Goal: Information Seeking & Learning: Compare options

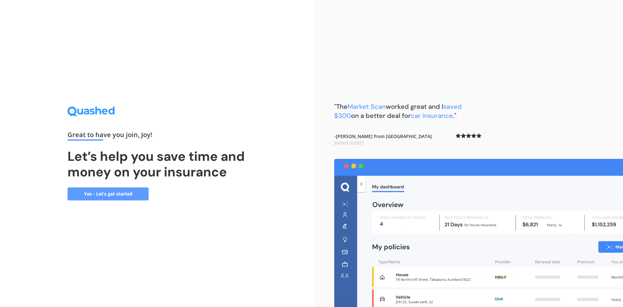
click at [106, 193] on link "Yes - Let’s get started" at bounding box center [108, 193] width 81 height 13
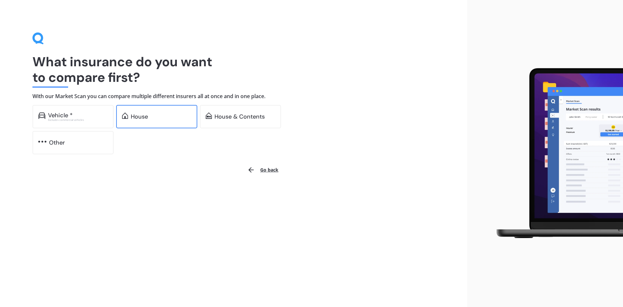
click at [145, 115] on div "House" at bounding box center [139, 116] width 17 height 6
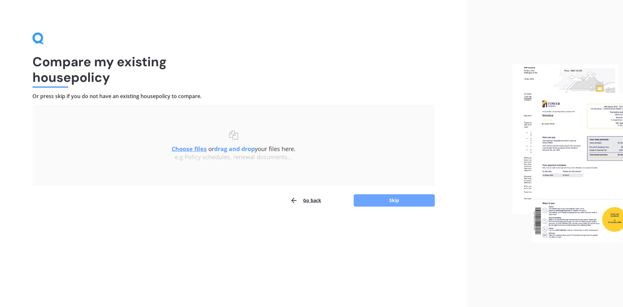
click at [393, 198] on button "Skip" at bounding box center [394, 200] width 81 height 12
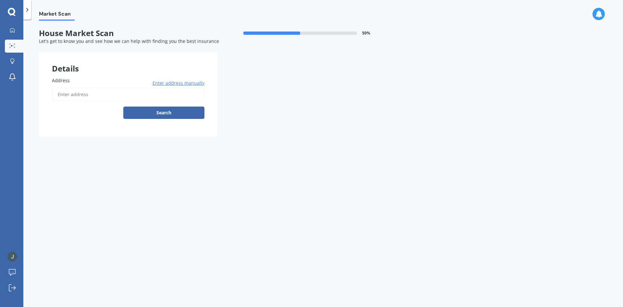
click at [169, 82] on span "Enter address manually" at bounding box center [179, 83] width 52 height 6
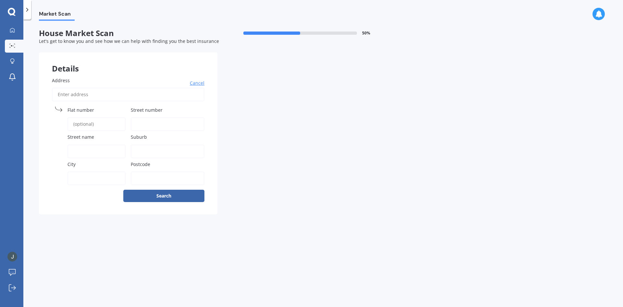
click at [164, 108] on label "Street number" at bounding box center [166, 109] width 71 height 7
click at [164, 117] on input "Street number" at bounding box center [168, 124] width 74 height 14
type input "7"
click at [76, 141] on div "Street name" at bounding box center [89, 145] width 74 height 24
click at [74, 140] on span "Street name" at bounding box center [81, 137] width 27 height 6
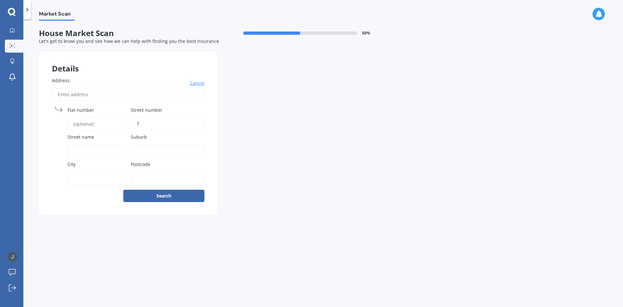
click at [74, 144] on input "Street name" at bounding box center [97, 151] width 58 height 14
type input "[GEOGRAPHIC_DATA]"
click at [139, 147] on input "Suburb" at bounding box center [168, 151] width 74 height 14
type input "Feilding"
click at [145, 179] on input "Postcode" at bounding box center [168, 178] width 74 height 14
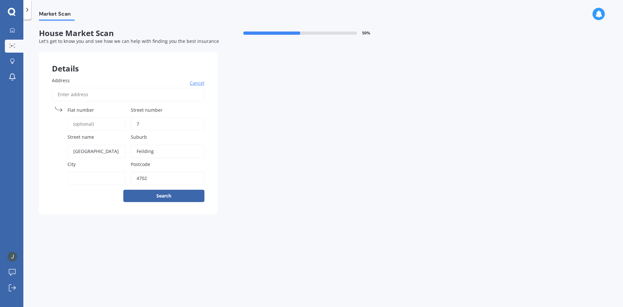
type input "4702"
click at [68, 180] on input "City" at bounding box center [97, 178] width 58 height 14
type input "[GEOGRAPHIC_DATA]"
click at [162, 196] on button "Search" at bounding box center [163, 196] width 81 height 12
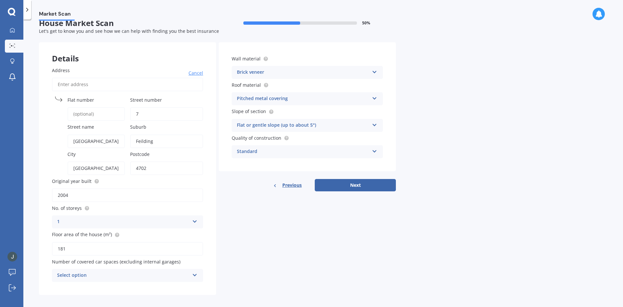
scroll to position [15, 0]
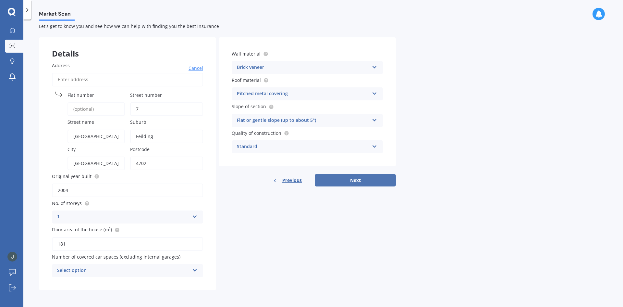
click at [357, 180] on button "Next" at bounding box center [355, 180] width 81 height 12
click at [194, 269] on icon at bounding box center [195, 269] width 6 height 5
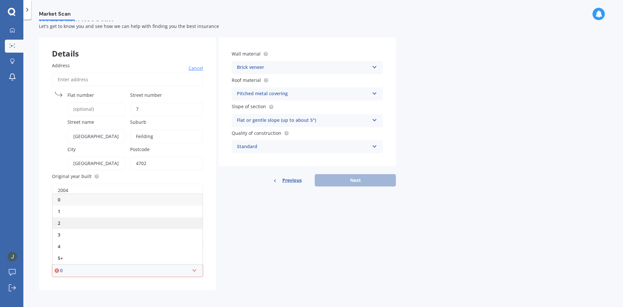
click at [61, 221] on div "2" at bounding box center [128, 223] width 150 height 12
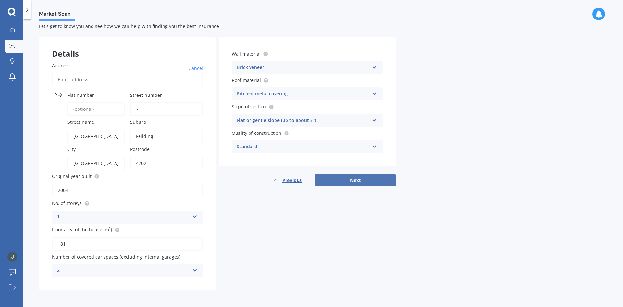
click at [359, 180] on button "Next" at bounding box center [355, 180] width 81 height 12
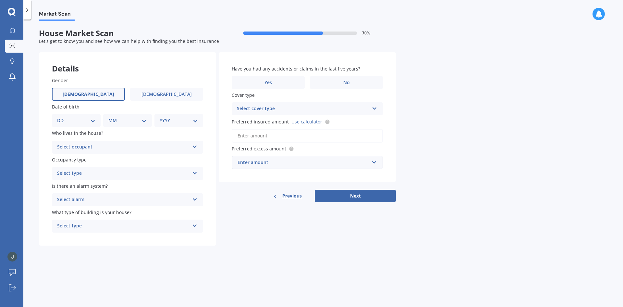
click at [90, 93] on span "[DEMOGRAPHIC_DATA]" at bounding box center [89, 95] width 52 height 6
click at [0, 0] on input "[DEMOGRAPHIC_DATA]" at bounding box center [0, 0] width 0 height 0
click at [169, 93] on span "[DEMOGRAPHIC_DATA]" at bounding box center [167, 95] width 52 height 6
click at [0, 0] on input "[DEMOGRAPHIC_DATA]" at bounding box center [0, 0] width 0 height 0
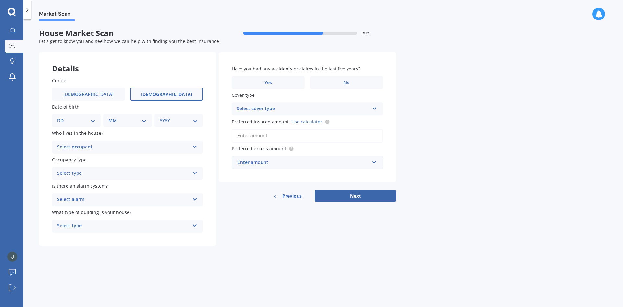
click at [94, 120] on select "DD 01 02 03 04 05 06 07 08 09 10 11 12 13 14 15 16 17 18 19 20 21 22 23 24 25 2…" at bounding box center [76, 120] width 38 height 7
select select "04"
click at [62, 117] on select "DD 01 02 03 04 05 06 07 08 09 10 11 12 13 14 15 16 17 18 19 20 21 22 23 24 25 2…" at bounding box center [76, 120] width 38 height 7
click at [143, 119] on select "MM 01 02 03 04 05 06 07 08 09 10 11 12" at bounding box center [129, 120] width 36 height 7
select select "01"
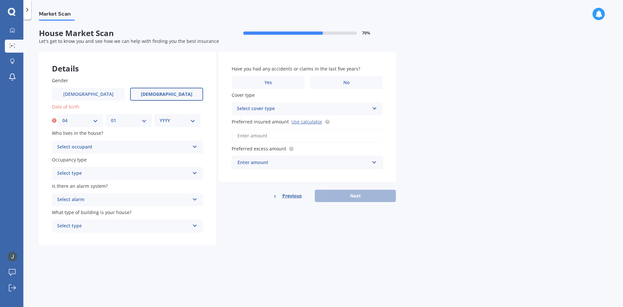
click at [111, 117] on select "MM 01 02 03 04 05 06 07 08 09 10 11 12" at bounding box center [129, 120] width 36 height 7
click at [192, 119] on select "YYYY 2009 2008 2007 2006 2005 2004 2003 2002 2001 2000 1999 1998 1997 1996 1995…" at bounding box center [178, 120] width 36 height 7
select select "1971"
click at [160, 117] on select "YYYY 2009 2008 2007 2006 2005 2004 2003 2002 2001 2000 1999 1998 1997 1996 1995…" at bounding box center [178, 120] width 36 height 7
click at [194, 146] on icon at bounding box center [195, 145] width 6 height 5
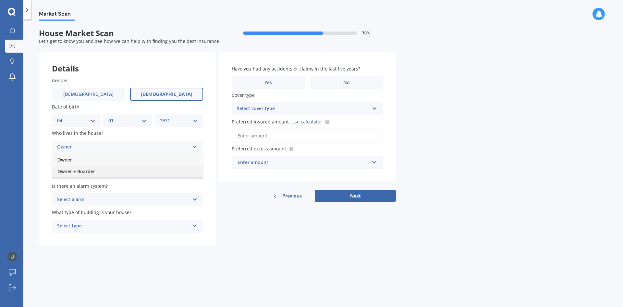
click at [63, 170] on span "Owner + Boarder" at bounding box center [76, 171] width 38 height 6
click at [193, 171] on icon at bounding box center [195, 171] width 6 height 5
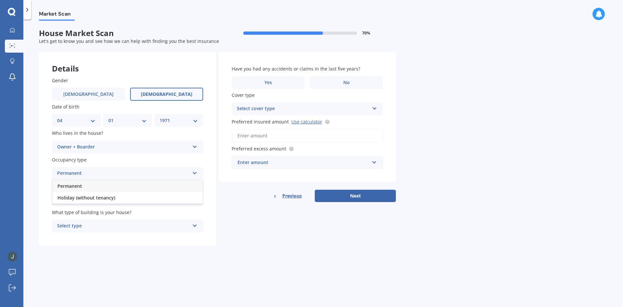
click at [70, 185] on span "Permanent" at bounding box center [69, 186] width 25 height 6
click at [194, 198] on icon at bounding box center [195, 198] width 6 height 5
drag, startPoint x: 65, startPoint y: 223, endPoint x: 74, endPoint y: 220, distance: 9.8
click at [67, 222] on span "Yes, not monitored" at bounding box center [78, 224] width 43 height 6
click at [194, 224] on icon at bounding box center [195, 224] width 6 height 5
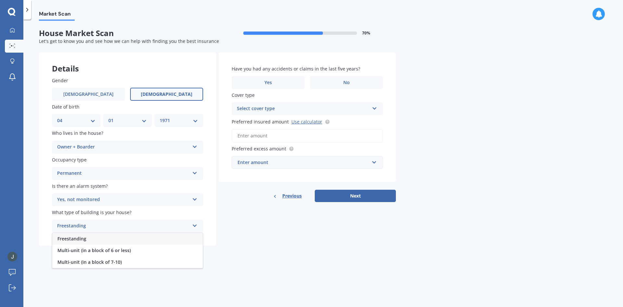
click at [83, 238] on span "Freestanding" at bounding box center [71, 238] width 29 height 6
click at [345, 82] on span "No" at bounding box center [346, 83] width 6 height 6
click at [0, 0] on input "No" at bounding box center [0, 0] width 0 height 0
click at [375, 107] on icon at bounding box center [375, 107] width 6 height 5
click at [388, 112] on div "Have you had any accidents or claims in the last five years? Yes No Cover type …" at bounding box center [307, 117] width 177 height 130
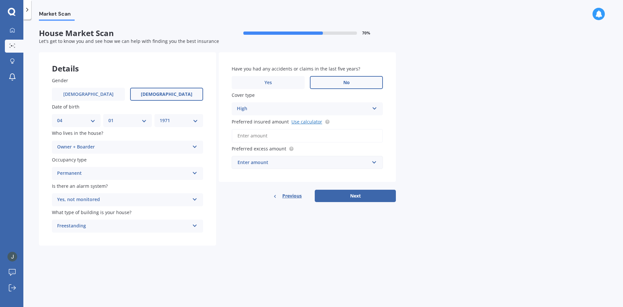
click at [302, 121] on link "Use calculator" at bounding box center [307, 121] width 31 height 6
click at [245, 135] on input "Preferred insured amount Use calculator" at bounding box center [307, 136] width 151 height 14
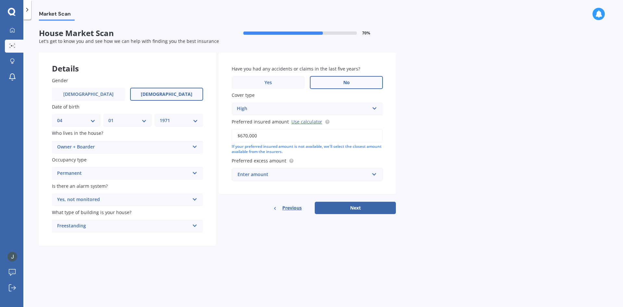
type input "$670,000"
click at [374, 174] on input "text" at bounding box center [304, 174] width 145 height 12
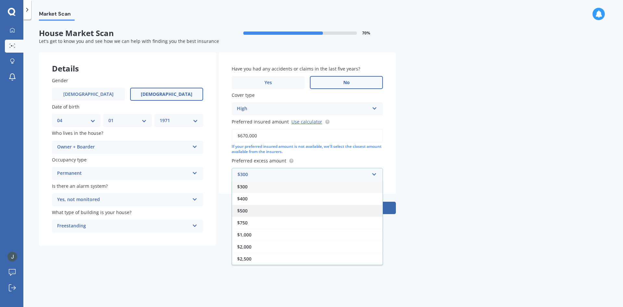
click at [245, 209] on span "$500" at bounding box center [242, 210] width 10 height 6
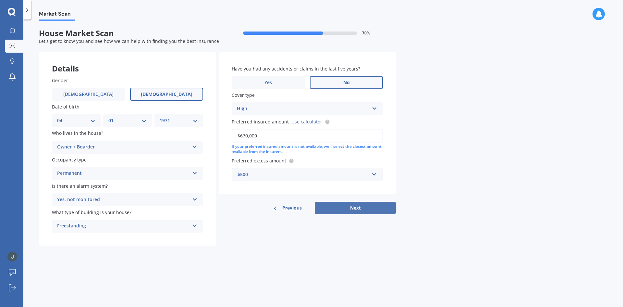
click at [355, 205] on button "Next" at bounding box center [355, 208] width 81 height 12
select select "04"
select select "01"
select select "1971"
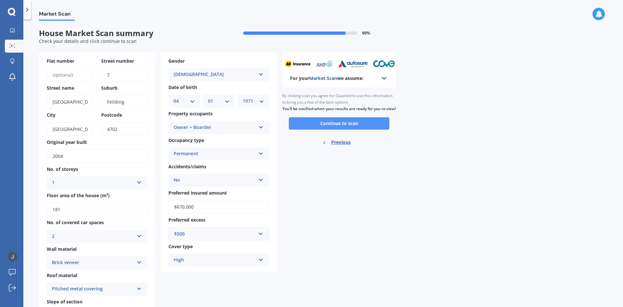
click at [336, 130] on button "Continue to scan" at bounding box center [339, 123] width 101 height 12
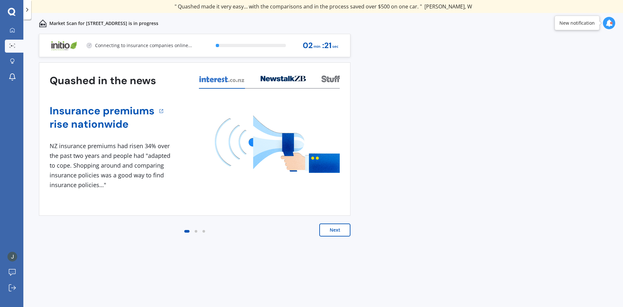
click at [334, 230] on button "Next" at bounding box center [334, 229] width 31 height 13
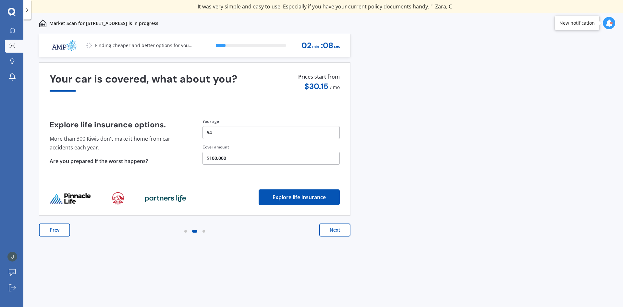
click at [334, 228] on button "Next" at bounding box center [334, 229] width 31 height 13
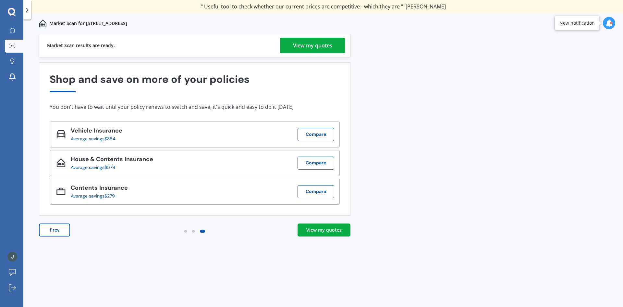
click at [312, 44] on div "View my quotes" at bounding box center [312, 46] width 39 height 16
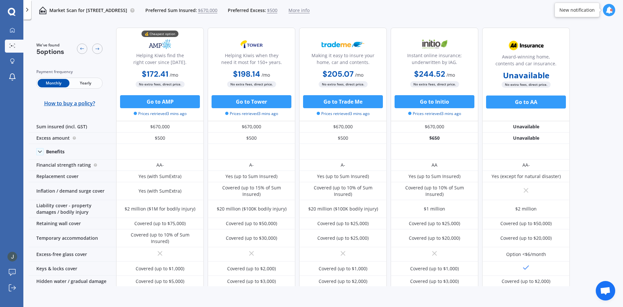
click at [88, 81] on span "Yearly" at bounding box center [85, 83] width 32 height 8
click at [83, 48] on icon at bounding box center [82, 48] width 5 height 5
click at [80, 47] on icon at bounding box center [82, 48] width 5 height 5
click at [81, 44] on div at bounding box center [82, 48] width 10 height 10
